Goal: Task Accomplishment & Management: Complete application form

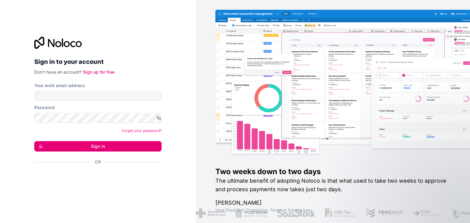
click at [49, 43] on icon at bounding box center [51, 43] width 6 height 8
click at [33, 42] on div "Sign in to your account Don't have an account? Sign up for free Your work email…" at bounding box center [97, 111] width 137 height 169
click at [102, 72] on link "Sign up for free" at bounding box center [98, 71] width 31 height 5
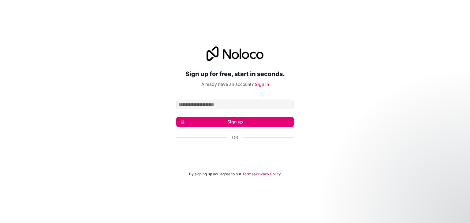
click at [195, 102] on input "Email address" at bounding box center [234, 105] width 117 height 10
type input "**********"
click at [229, 121] on button "Sign up" at bounding box center [234, 122] width 117 height 10
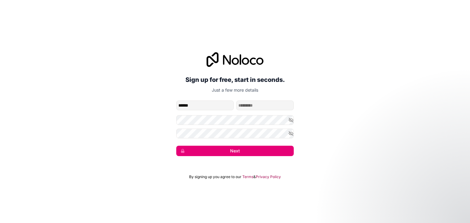
type input "******"
type input "*****"
click at [145, 130] on div "**********" at bounding box center [235, 104] width 470 height 121
click at [229, 149] on button "Next" at bounding box center [234, 151] width 117 height 10
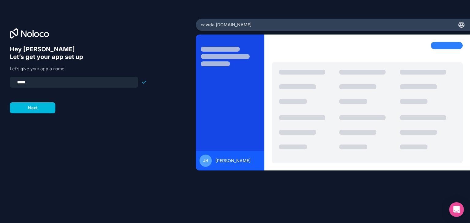
drag, startPoint x: 36, startPoint y: 82, endPoint x: 11, endPoint y: 80, distance: 25.4
click at [11, 80] on div "*****" at bounding box center [74, 82] width 128 height 11
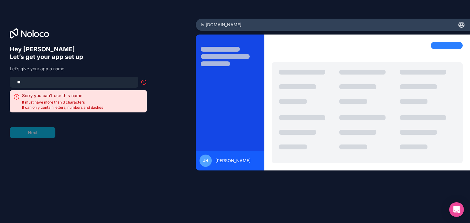
type input "*"
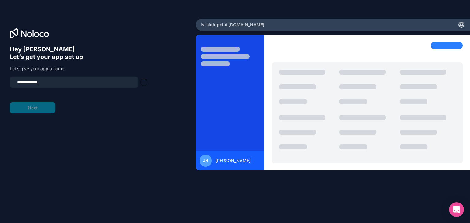
type input "**********"
click at [32, 108] on form "**********" at bounding box center [78, 95] width 137 height 37
click at [34, 107] on button "Next" at bounding box center [33, 107] width 46 height 11
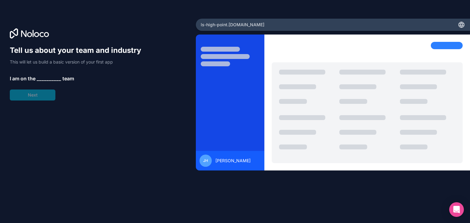
click at [48, 78] on span "__________" at bounding box center [49, 78] width 24 height 7
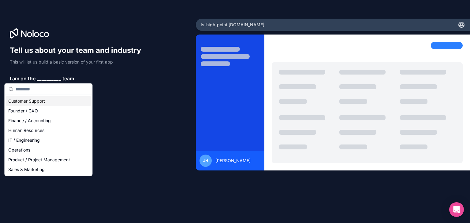
click at [39, 101] on div "Customer Support" at bounding box center [48, 101] width 85 height 10
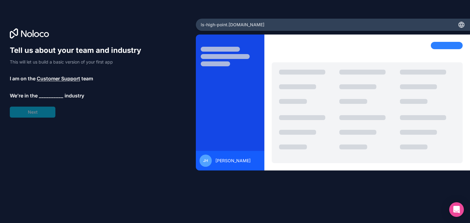
click at [56, 95] on span "__________" at bounding box center [51, 95] width 24 height 7
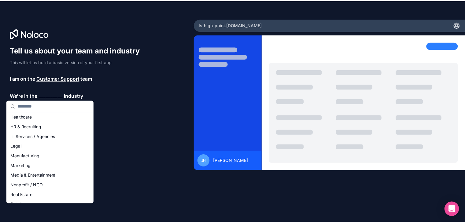
scroll to position [71, 0]
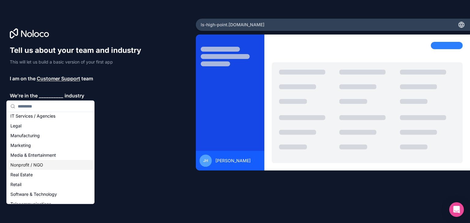
click at [28, 165] on div "Nonprofit / NGO" at bounding box center [50, 165] width 85 height 10
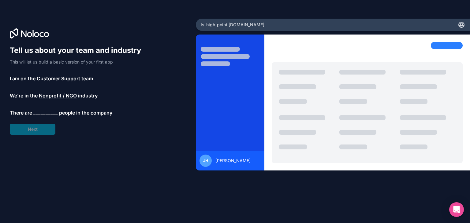
click at [44, 110] on span "__________" at bounding box center [45, 112] width 24 height 7
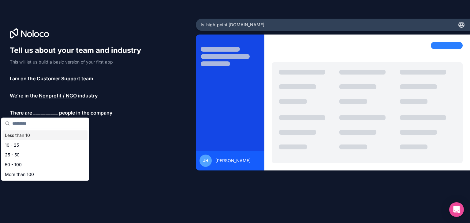
click at [24, 135] on div "Less than 10" at bounding box center [44, 136] width 85 height 10
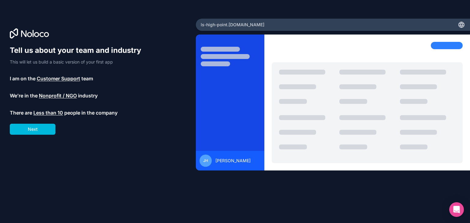
click at [35, 126] on button "Next" at bounding box center [33, 129] width 46 height 11
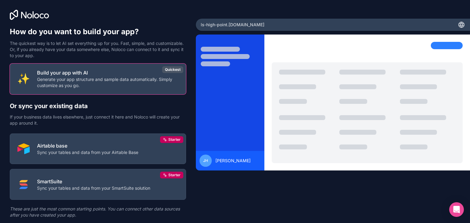
click at [172, 139] on span "Starter" at bounding box center [174, 139] width 12 height 5
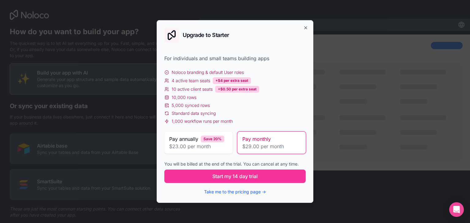
click at [241, 192] on button "Take me to the pricing page →" at bounding box center [235, 192] width 62 height 6
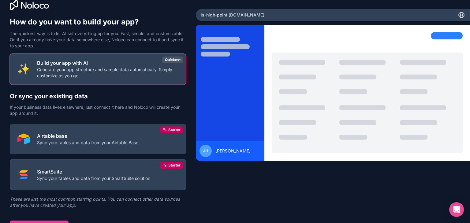
scroll to position [18, 0]
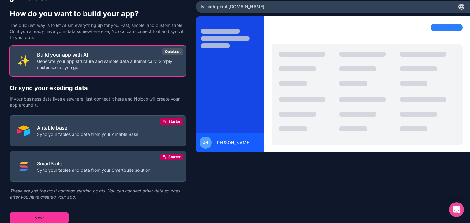
click at [126, 65] on p "Generate your app structure and sample data automatically. Simply customize as …" at bounding box center [107, 64] width 141 height 12
click at [59, 216] on button "Next" at bounding box center [39, 218] width 59 height 11
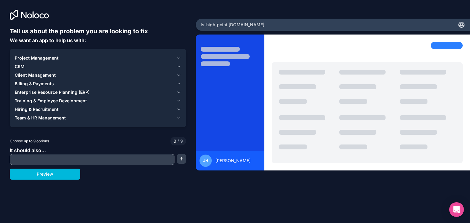
click at [179, 100] on icon "button" at bounding box center [178, 100] width 5 height 5
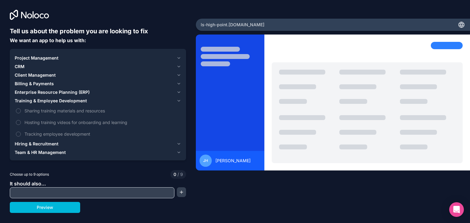
click at [179, 100] on icon "button" at bounding box center [178, 100] width 5 height 5
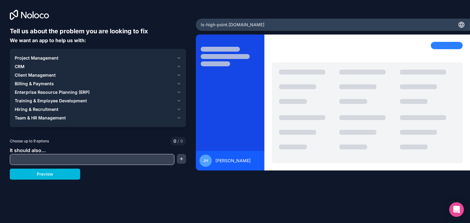
click at [48, 174] on button "Preview" at bounding box center [45, 174] width 70 height 11
click at [45, 73] on span "Client Management" at bounding box center [35, 75] width 41 height 6
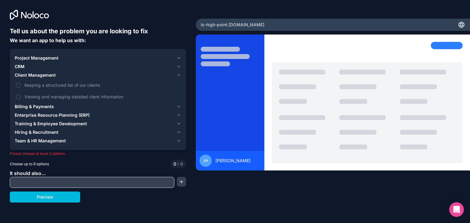
click at [18, 96] on button "Viewing and managing detailed client information" at bounding box center [18, 96] width 5 height 5
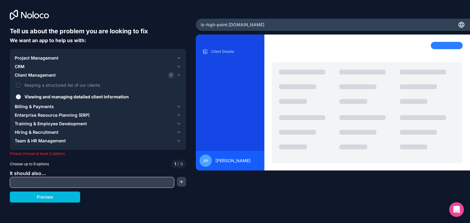
click at [178, 124] on icon "button" at bounding box center [178, 123] width 5 height 5
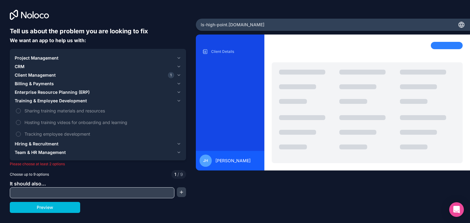
click at [17, 132] on button "Tracking employee development" at bounding box center [18, 134] width 5 height 5
click at [58, 207] on button "Preview" at bounding box center [45, 207] width 70 height 11
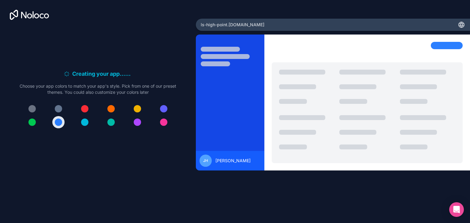
click at [58, 123] on div at bounding box center [58, 122] width 7 height 7
click at [206, 161] on span "JH" at bounding box center [205, 160] width 5 height 5
click at [284, 192] on div "JH [PERSON_NAME]" at bounding box center [333, 120] width 274 height 170
click at [13, 14] on icon at bounding box center [14, 15] width 8 height 10
click at [72, 147] on div "Creating your app... . . . Meanwhile, let's personalize it! Choose your app col…" at bounding box center [98, 101] width 176 height 149
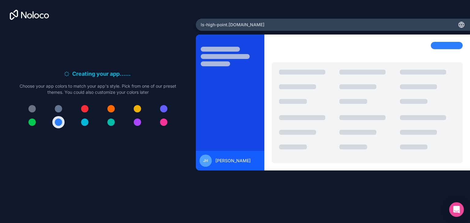
click at [460, 24] on icon at bounding box center [460, 25] width 1 height 6
drag, startPoint x: 448, startPoint y: 45, endPoint x: 452, endPoint y: 35, distance: 10.0
click at [449, 42] on div at bounding box center [447, 45] width 32 height 7
click at [461, 26] on icon at bounding box center [461, 26] width 5 height 0
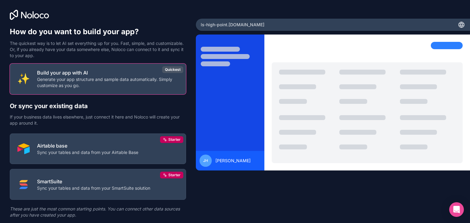
scroll to position [18, 0]
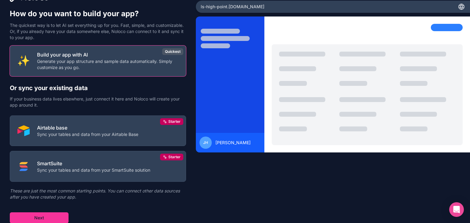
click at [106, 13] on h1 "How do you want to build your app?" at bounding box center [98, 14] width 176 height 10
click at [65, 217] on button "Next" at bounding box center [39, 218] width 59 height 11
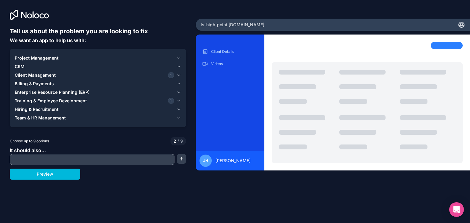
click at [48, 176] on button "Preview" at bounding box center [45, 174] width 70 height 11
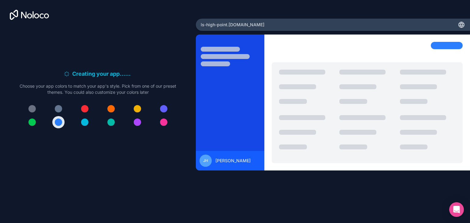
click at [37, 14] on icon at bounding box center [36, 15] width 5 height 5
click at [35, 15] on icon at bounding box center [29, 15] width 39 height 10
drag, startPoint x: 35, startPoint y: 15, endPoint x: 115, endPoint y: 27, distance: 80.7
click at [45, 19] on icon at bounding box center [29, 15] width 39 height 10
click at [462, 24] on icon at bounding box center [461, 25] width 1 height 6
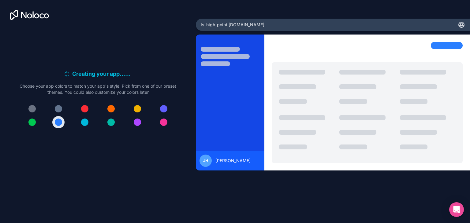
click at [13, 13] on icon at bounding box center [29, 15] width 39 height 10
click at [23, 15] on icon at bounding box center [24, 15] width 6 height 7
click at [13, 16] on icon at bounding box center [29, 15] width 39 height 10
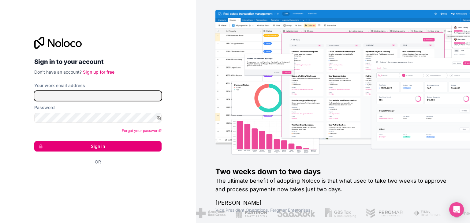
click at [102, 93] on input "Your work email address" at bounding box center [97, 96] width 127 height 10
type input "**********"
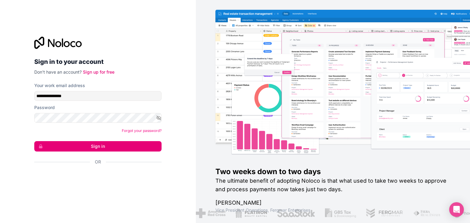
click at [87, 146] on button "Sign in" at bounding box center [97, 146] width 127 height 10
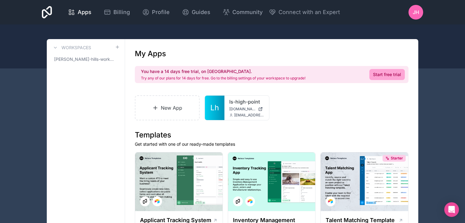
click at [221, 105] on link "Lh" at bounding box center [215, 108] width 20 height 24
